Goal: Find specific page/section: Find specific page/section

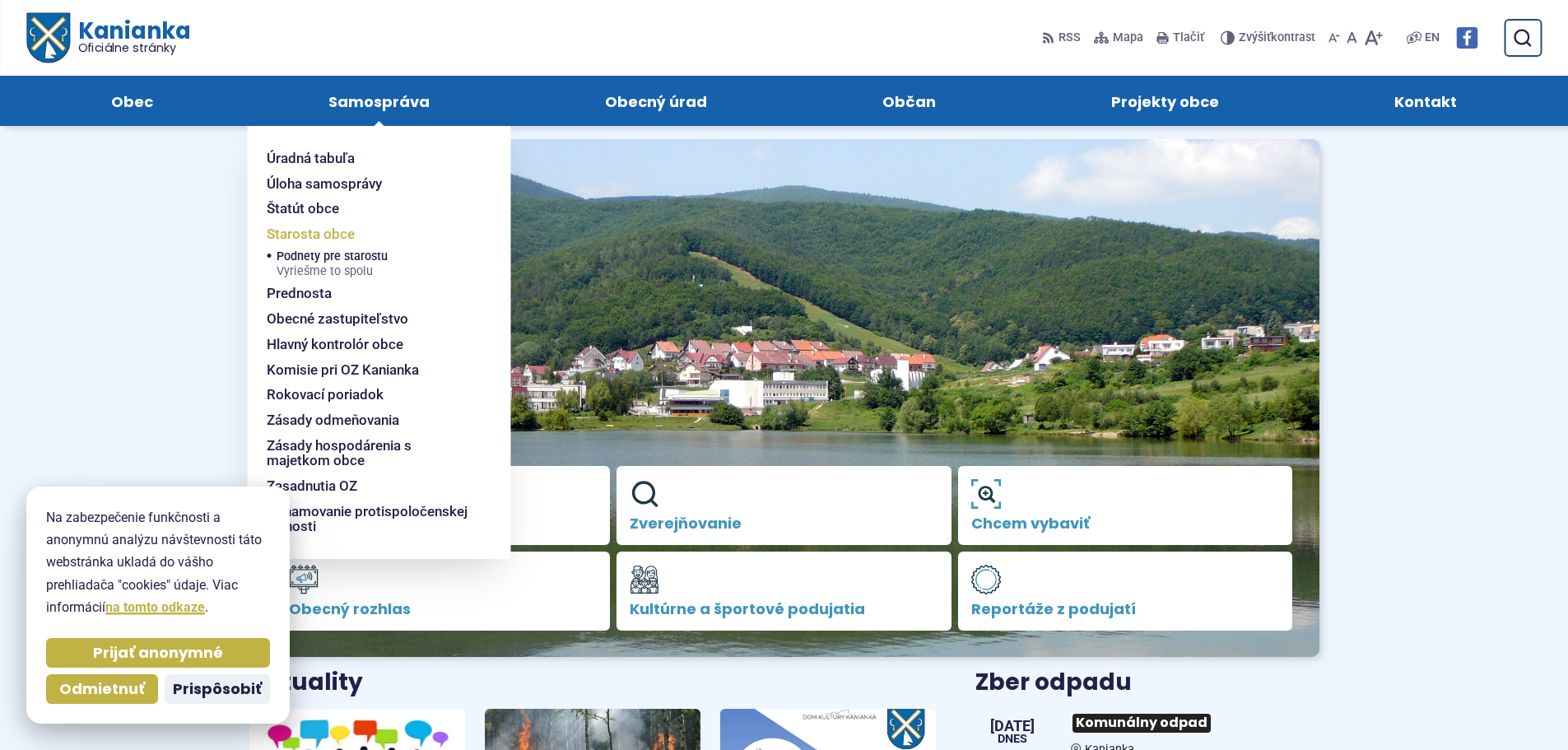
click at [388, 235] on link "Starosta obce" at bounding box center [368, 234] width 204 height 25
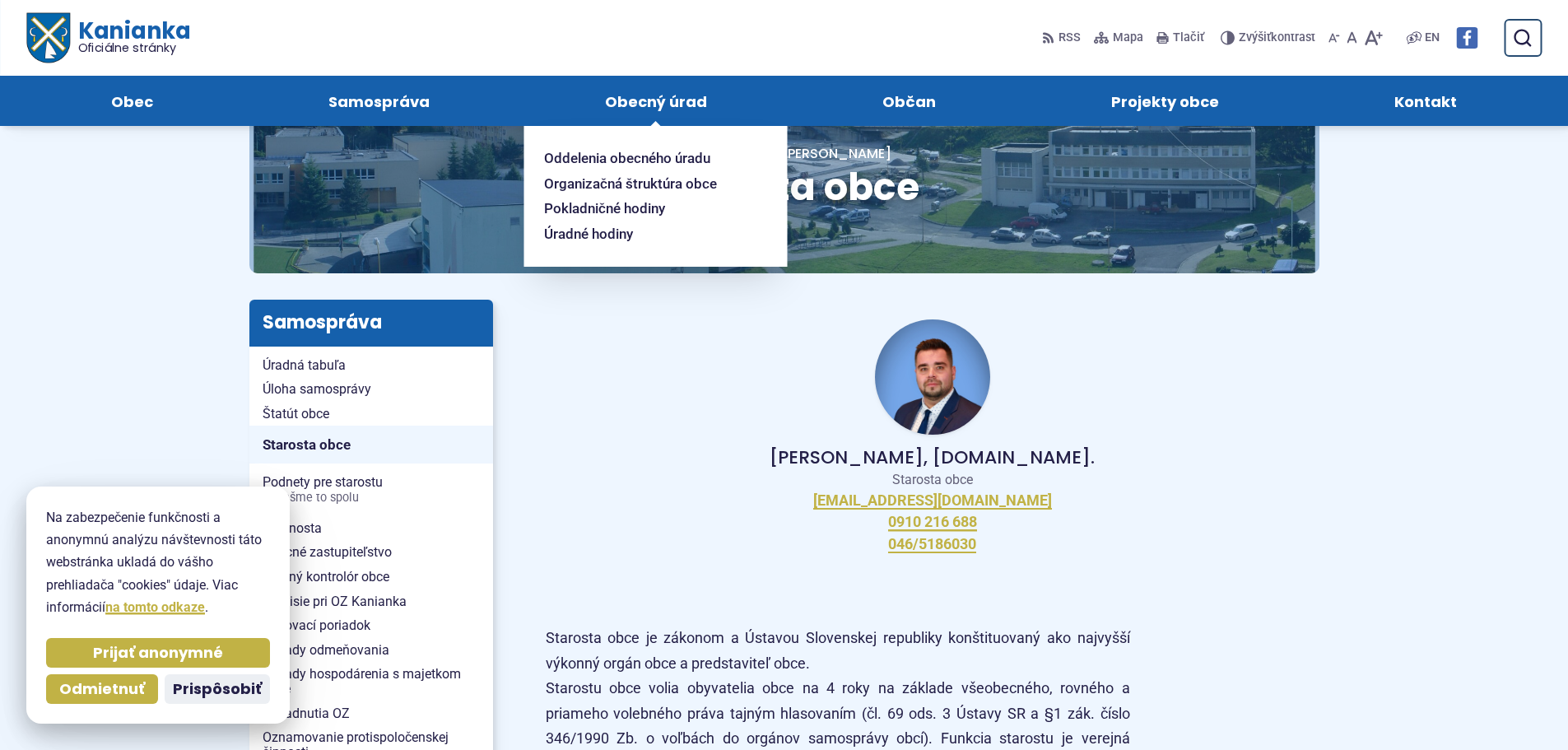
scroll to position [82, 0]
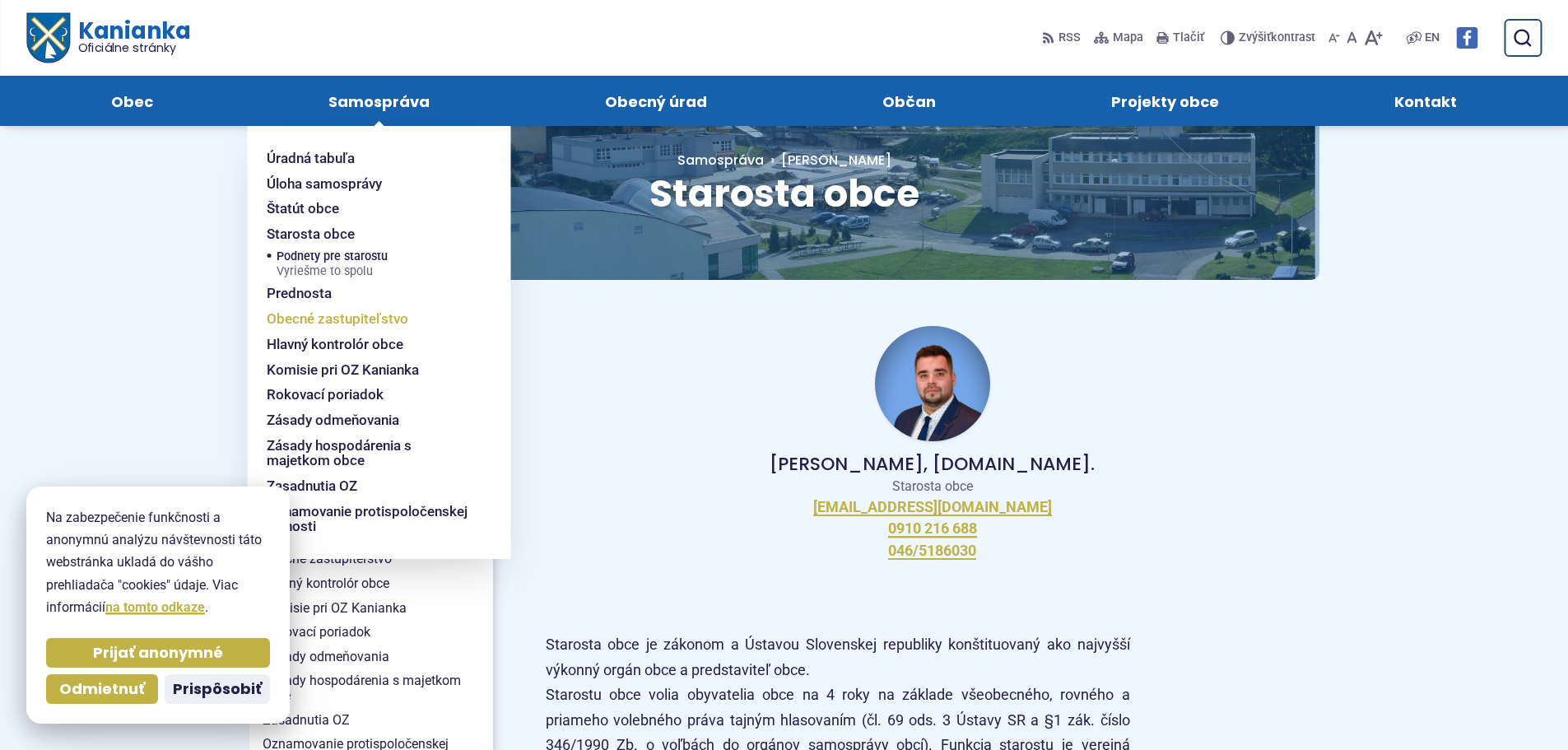
click at [318, 316] on span "Obecné zastupiteľstvo" at bounding box center [337, 319] width 141 height 25
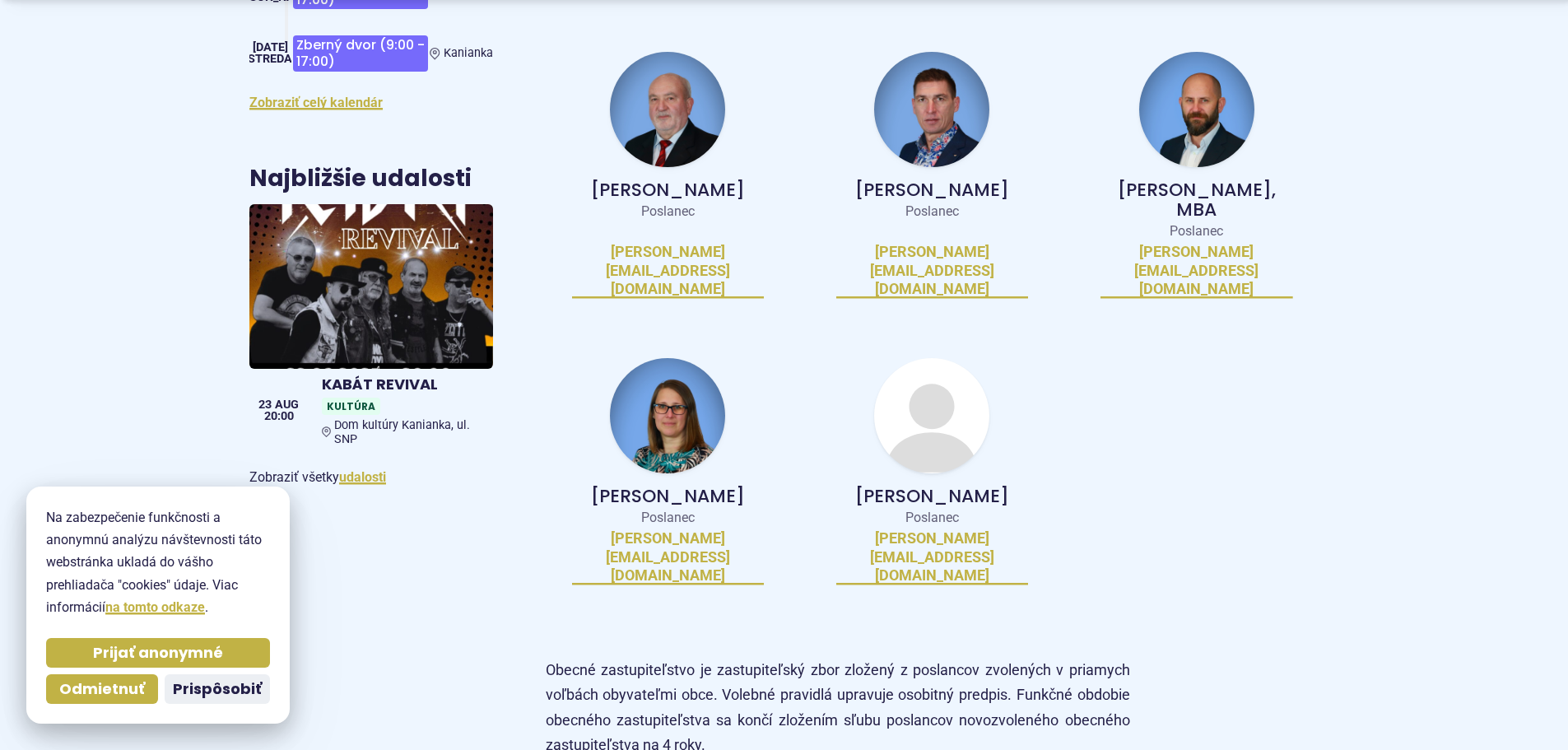
scroll to position [988, 0]
